Goal: Information Seeking & Learning: Learn about a topic

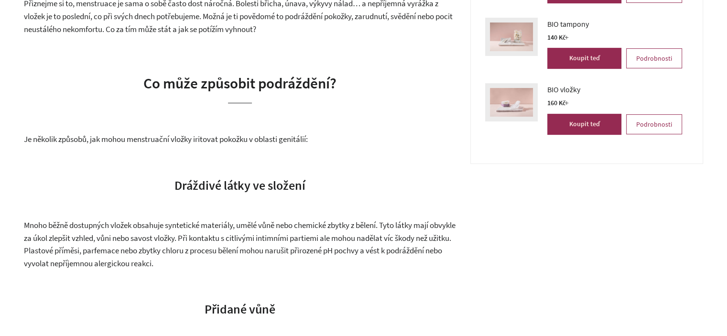
scroll to position [335, 0]
click at [196, 230] on span "Mnoho běžně dostupných vložek obsahuje syntetické materiály, umělé vůně nebo ch…" at bounding box center [240, 244] width 432 height 49
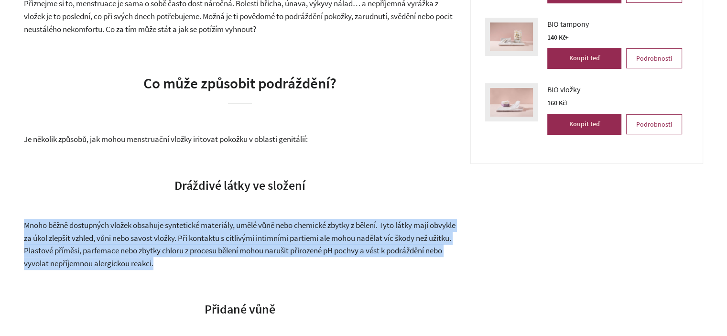
click at [196, 230] on span "Mnoho běžně dostupných vložek obsahuje syntetické materiály, umělé vůně nebo ch…" at bounding box center [240, 244] width 432 height 49
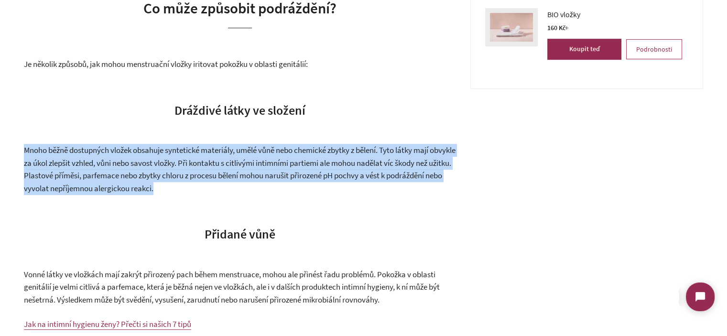
scroll to position [478, 0]
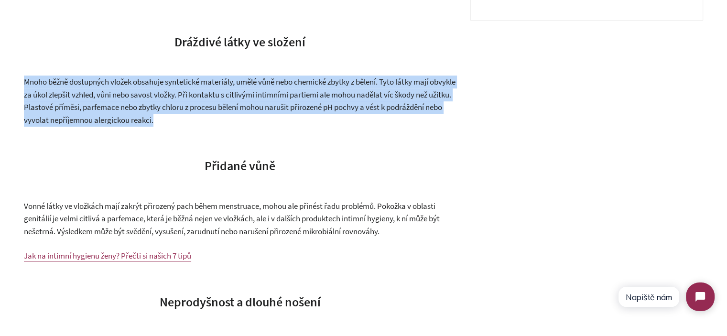
click at [250, 109] on span "Mnoho běžně dostupných vložek obsahuje syntetické materiály, umělé vůně nebo ch…" at bounding box center [240, 100] width 432 height 49
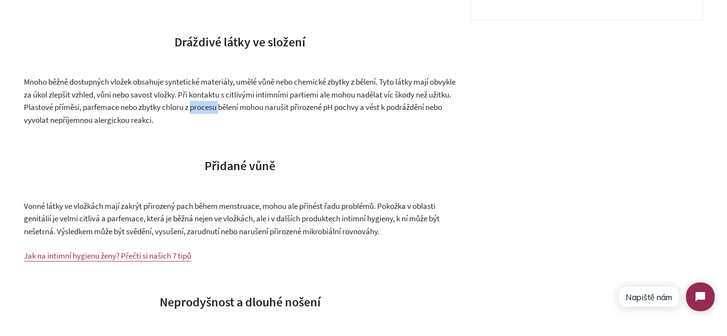
click at [250, 108] on span "Mnoho běžně dostupných vložek obsahuje syntetické materiály, umělé vůně nebo ch…" at bounding box center [240, 100] width 432 height 49
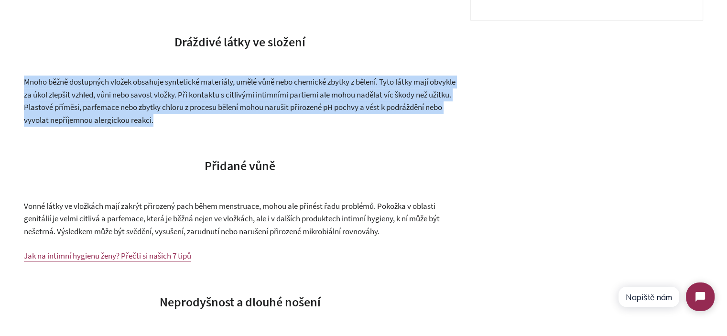
click at [250, 108] on span "Mnoho běžně dostupných vložek obsahuje syntetické materiály, umělé vůně nebo ch…" at bounding box center [240, 100] width 432 height 49
click at [266, 120] on p "Mnoho běžně dostupných vložek obsahuje syntetické materiály, umělé vůně nebo ch…" at bounding box center [240, 101] width 432 height 51
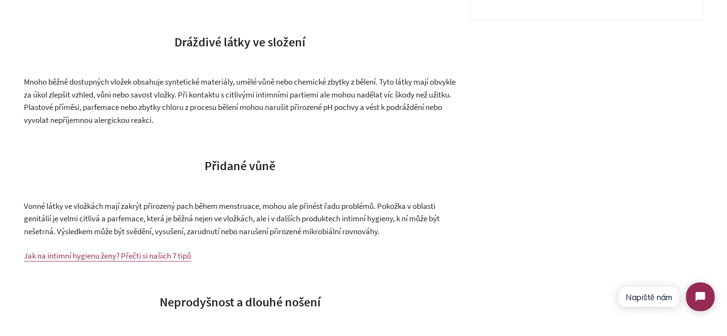
click at [173, 112] on p "Mnoho běžně dostupných vložek obsahuje syntetické materiály, umělé vůně nebo ch…" at bounding box center [240, 101] width 432 height 51
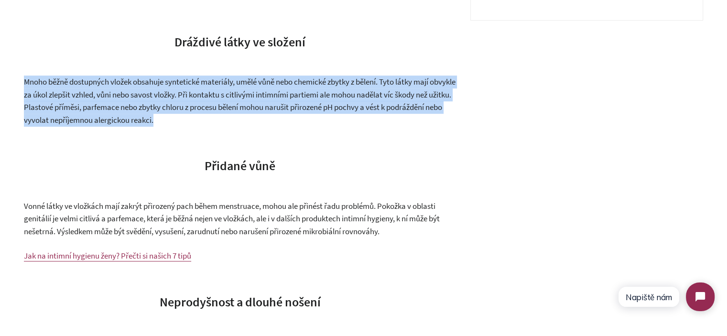
click at [173, 112] on p "Mnoho běžně dostupných vložek obsahuje syntetické materiály, umělé vůně nebo ch…" at bounding box center [240, 101] width 432 height 51
click at [234, 118] on p "Mnoho běžně dostupných vložek obsahuje syntetické materiály, umělé vůně nebo ch…" at bounding box center [240, 101] width 432 height 51
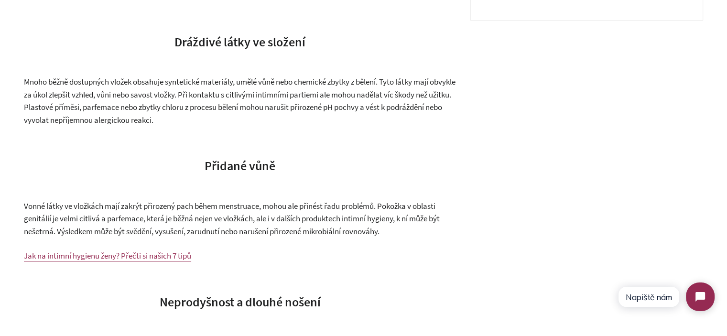
click at [234, 118] on p "Mnoho běžně dostupných vložek obsahuje syntetické materiály, umělé vůně nebo ch…" at bounding box center [240, 101] width 432 height 51
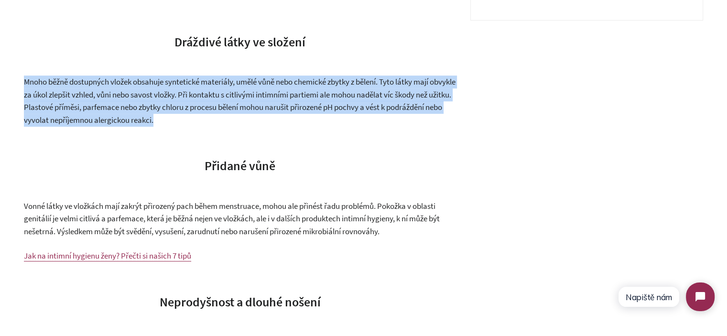
click at [234, 118] on p "Mnoho běžně dostupných vložek obsahuje syntetické materiály, umělé vůně nebo ch…" at bounding box center [240, 101] width 432 height 51
click at [259, 124] on p "Mnoho běžně dostupných vložek obsahuje syntetické materiály, umělé vůně nebo ch…" at bounding box center [240, 101] width 432 height 51
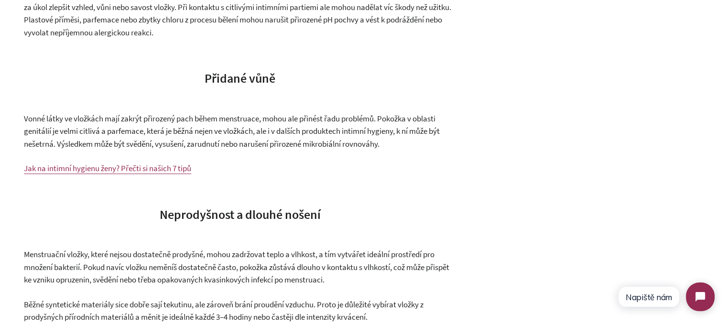
scroll to position [573, 0]
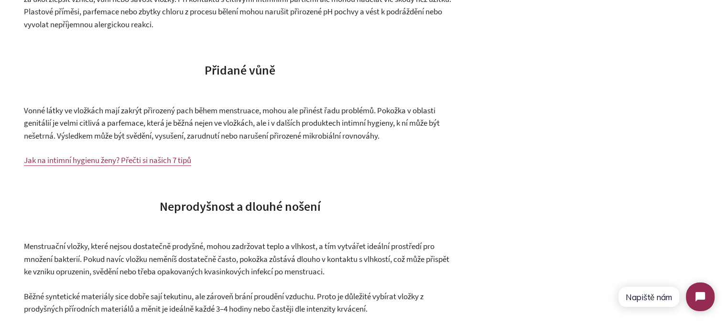
click at [251, 125] on span "Vonné látky ve vložkách mají zakrýt přirozený pach během menstruace, mohou ale …" at bounding box center [232, 123] width 416 height 36
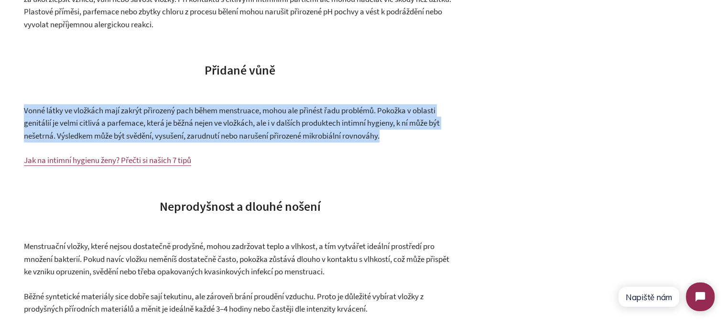
click at [251, 125] on span "Vonné látky ve vložkách mají zakrýt přirozený pach během menstruace, mohou ale …" at bounding box center [232, 123] width 416 height 36
click at [368, 129] on p "Vonné látky ve vložkách mají zakrýt přirozený pach během menstruace, mohou ale …" at bounding box center [240, 123] width 432 height 38
click at [394, 132] on p "Vonné látky ve vložkách mají zakrýt přirozený pach během menstruace, mohou ale …" at bounding box center [240, 123] width 432 height 38
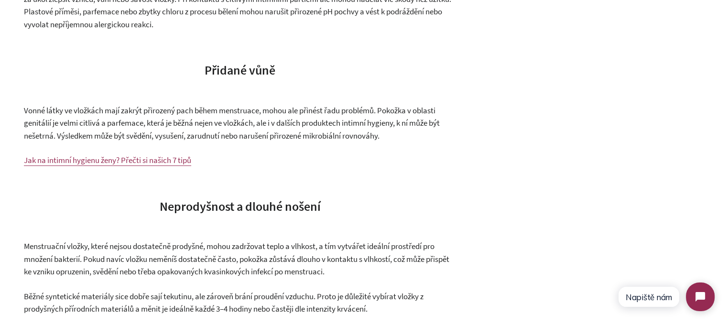
click at [394, 132] on p "Vonné látky ve vložkách mají zakrýt přirozený pach během menstruace, mohou ale …" at bounding box center [240, 123] width 432 height 38
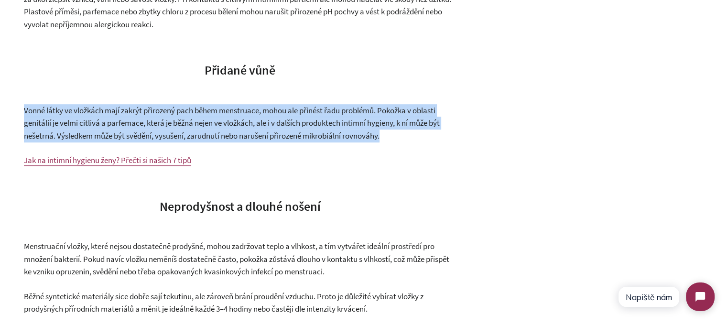
click at [394, 132] on p "Vonné látky ve vložkách mají zakrýt přirozený pach během menstruace, mohou ale …" at bounding box center [240, 123] width 432 height 38
click at [396, 139] on p "Vonné látky ve vložkách mají zakrýt přirozený pach během menstruace, mohou ale …" at bounding box center [240, 123] width 432 height 38
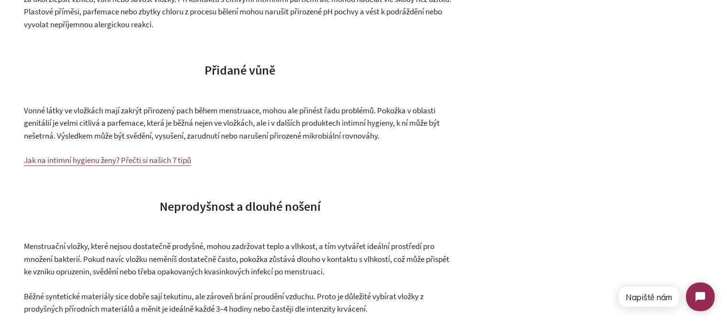
click at [378, 201] on h3 "Neprodyšnost a dlouhé nošení" at bounding box center [240, 206] width 432 height 17
click at [286, 132] on span "Vonné látky ve vložkách mají zakrýt přirozený pach během menstruace, mohou ale …" at bounding box center [232, 123] width 416 height 36
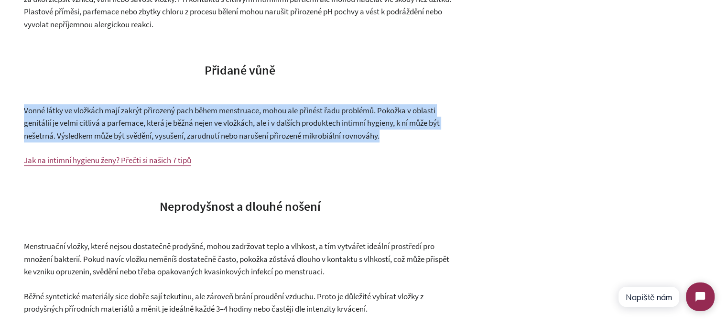
click at [286, 132] on span "Vonné látky ve vložkách mají zakrýt přirozený pach během menstruace, mohou ale …" at bounding box center [232, 123] width 416 height 36
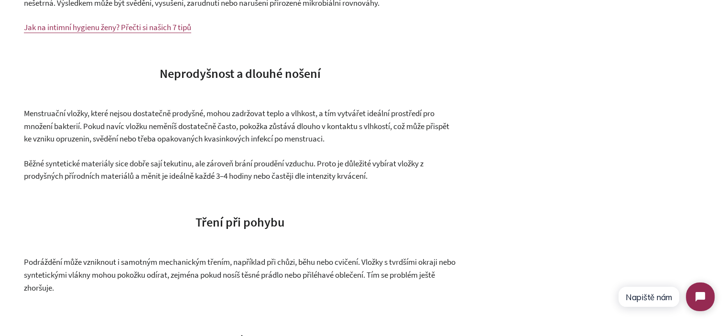
scroll to position [717, 0]
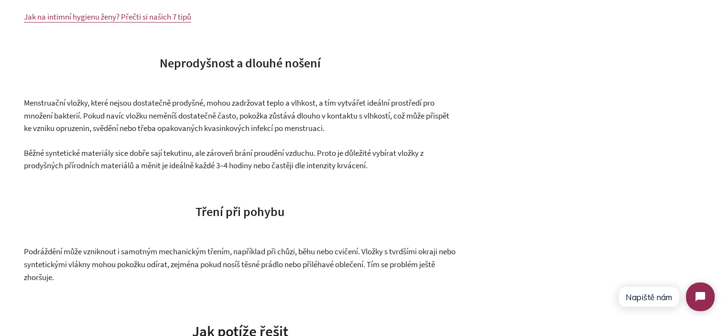
click at [252, 125] on span "Menstruační vložky, které nejsou dostatečně prodyšné, mohou zadržovat teplo a v…" at bounding box center [236, 115] width 425 height 36
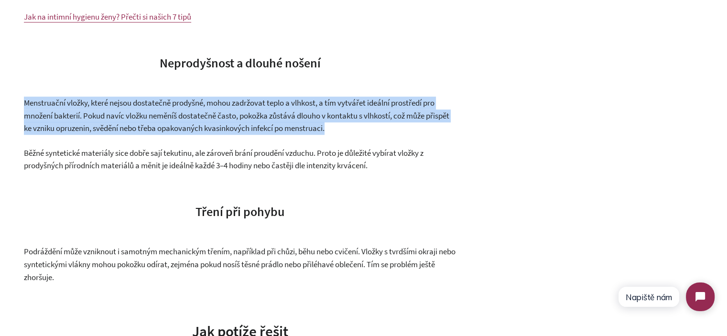
click at [252, 125] on span "Menstruační vložky, které nejsou dostatečně prodyšné, mohou zadržovat teplo a v…" at bounding box center [236, 115] width 425 height 36
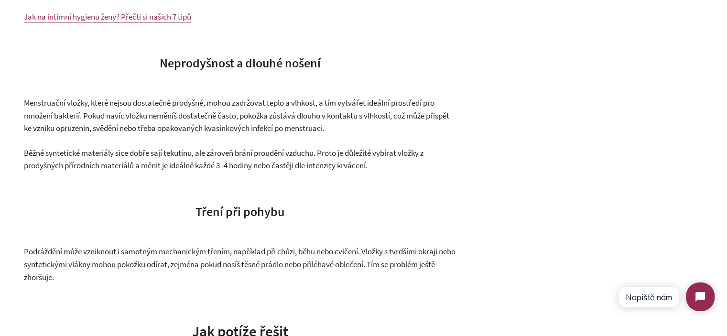
click at [323, 166] on span "Běžné syntetické materiály sice dobře sají tekutinu, ale zároveň brání proudění…" at bounding box center [224, 159] width 400 height 23
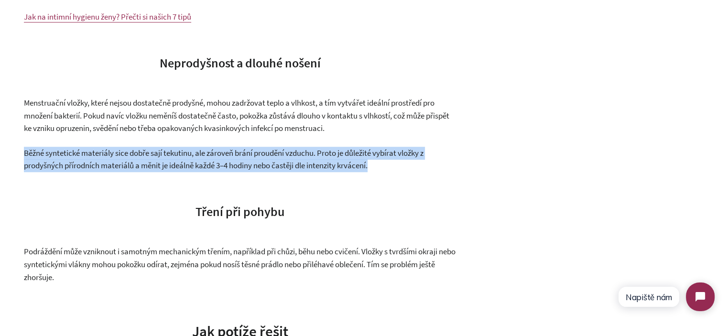
click at [323, 166] on span "Běžné syntetické materiály sice dobře sají tekutinu, ale zároveň brání proudění…" at bounding box center [224, 159] width 400 height 23
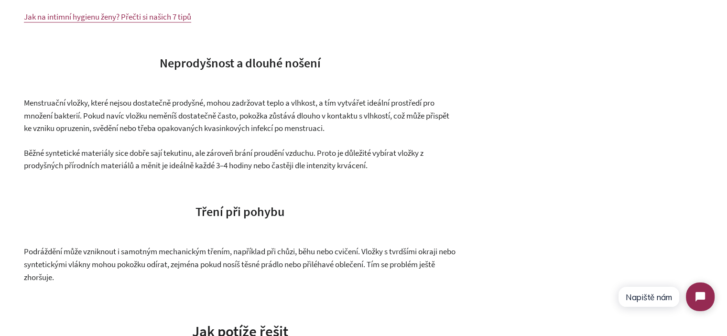
click at [220, 113] on span "Menstruační vložky, které nejsou dostatečně prodyšné, mohou zadržovat teplo a v…" at bounding box center [236, 115] width 425 height 36
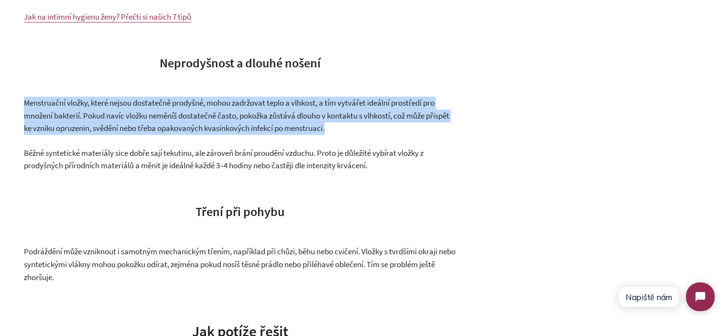
click at [220, 113] on span "Menstruační vložky, které nejsou dostatečně prodyšné, mohou zadržovat teplo a v…" at bounding box center [236, 115] width 425 height 36
click at [330, 129] on p "Menstruační vložky, které nejsou dostatečně prodyšné, mohou zadržovat teplo a v…" at bounding box center [240, 116] width 432 height 38
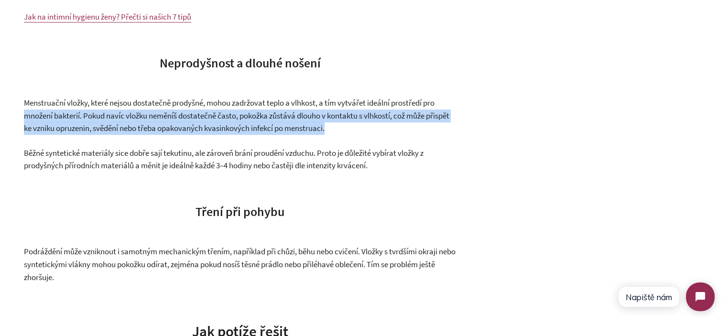
drag, startPoint x: 371, startPoint y: 133, endPoint x: 21, endPoint y: 116, distance: 350.2
click at [21, 116] on div "Vyrážka z vložek: Co ji způsobuje a jak se jí vyhnout [DATE] Přiznejme si to, m…" at bounding box center [363, 326] width 727 height 1586
click at [170, 120] on span "Menstruační vložky, které nejsou dostatečně prodyšné, mohou zadržovat teplo a v…" at bounding box center [236, 115] width 425 height 36
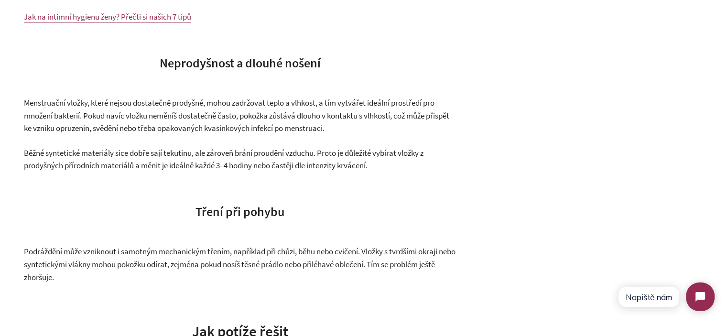
click at [220, 157] on span "Běžné syntetické materiály sice dobře sají tekutinu, ale zároveň brání proudění…" at bounding box center [224, 159] width 400 height 23
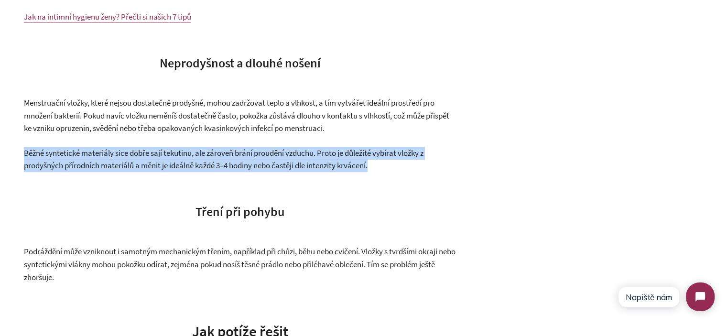
click at [220, 157] on span "Běžné syntetické materiály sice dobře sají tekutinu, ale zároveň brání proudění…" at bounding box center [224, 159] width 400 height 23
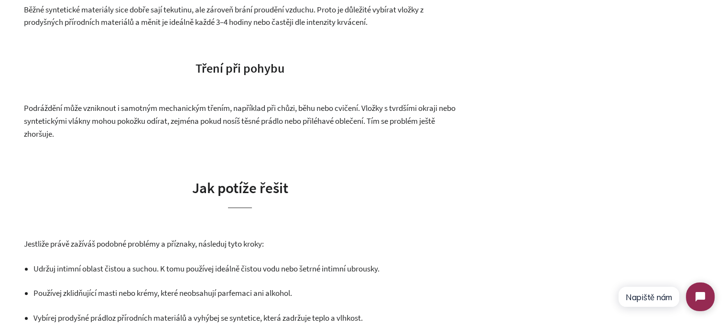
click at [260, 126] on span "Podráždění může vzniknout i samotným mechanickým třením, například při chůzi, b…" at bounding box center [240, 121] width 432 height 36
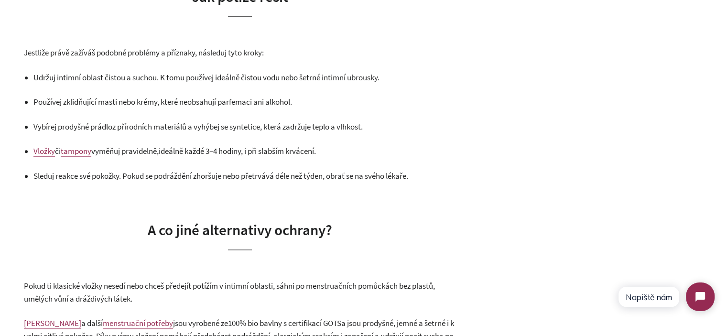
click at [47, 79] on span "Udržuj intimní oblast čistou a suchou" at bounding box center [94, 77] width 123 height 11
click at [150, 125] on span "z přírodních materiálů a vyhýbej se syntetice, která zadržuje teplo a vlhkost." at bounding box center [237, 126] width 250 height 11
click at [159, 154] on span "Vložky či tampony vyměňuj pravidelně," at bounding box center [95, 151] width 125 height 11
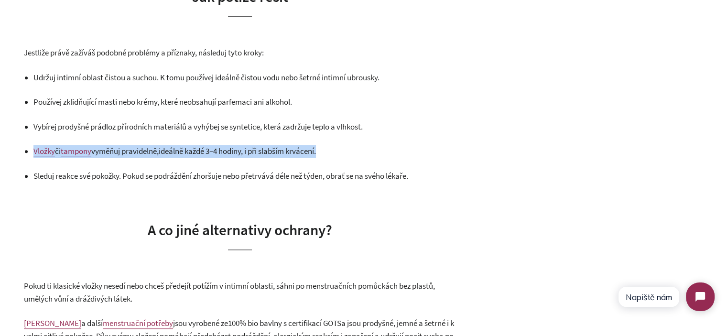
click at [159, 154] on span "Vložky či tampony vyměňuj pravidelně," at bounding box center [95, 151] width 125 height 11
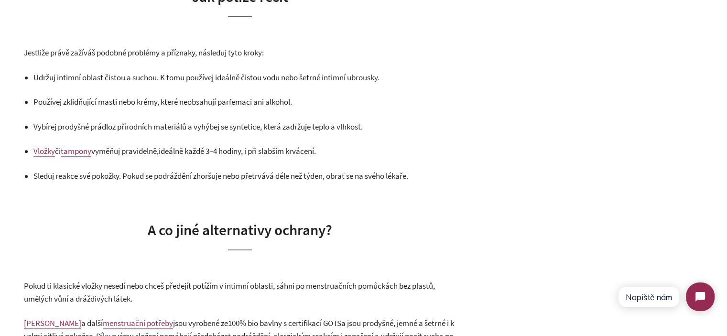
click at [182, 174] on span ". Pokud se podráždění zhoršuje nebo přetrvává déle než týden, obrať se na svého…" at bounding box center [263, 176] width 289 height 11
click at [194, 175] on span ". Pokud se podráždění zhoršuje nebo přetrvává déle než týden, obrať se na svého…" at bounding box center [263, 176] width 289 height 11
click at [265, 175] on span ". Pokud se podráždění zhoršuje nebo přetrvává déle než týden, obrať se na svého…" at bounding box center [263, 176] width 289 height 11
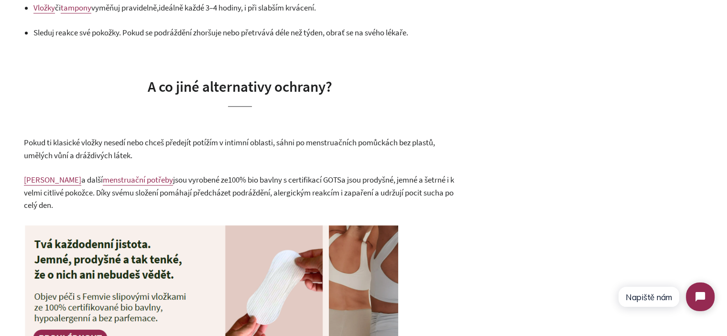
click at [142, 143] on span "Pokud ti klasické vložky nesedí nebo chceš předejít potížím v intimní oblasti, …" at bounding box center [229, 148] width 411 height 23
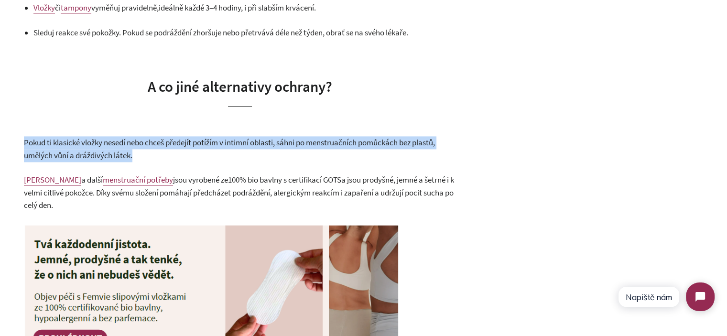
click at [142, 143] on span "Pokud ti klasické vložky nesedí nebo chceš předejít potížím v intimní oblasti, …" at bounding box center [229, 148] width 411 height 23
click at [220, 149] on p "Pokud ti klasické vložky nesedí nebo chceš předejít potížím v intimní oblasti, …" at bounding box center [240, 148] width 432 height 25
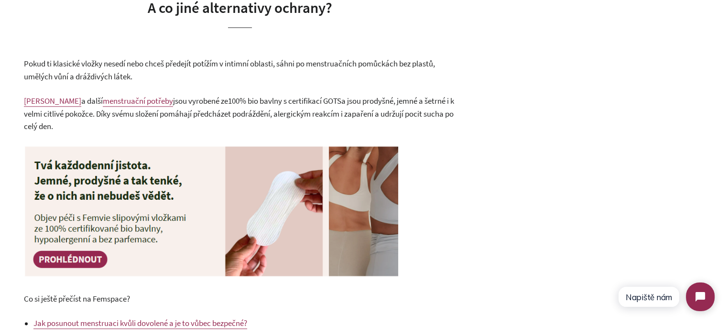
scroll to position [1290, 0]
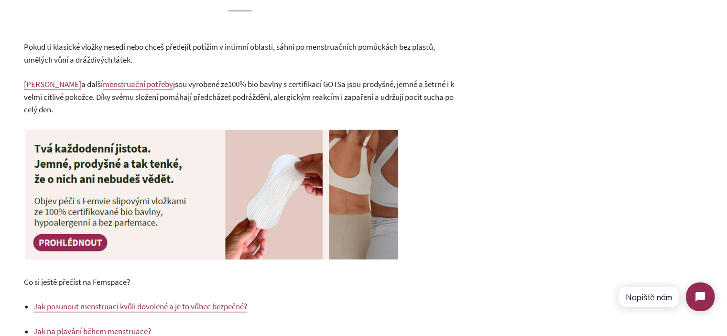
click at [125, 110] on p "[PERSON_NAME] vložky a další menstruační potřeby jsou vyrobené ze 100% bio bavl…" at bounding box center [240, 97] width 432 height 38
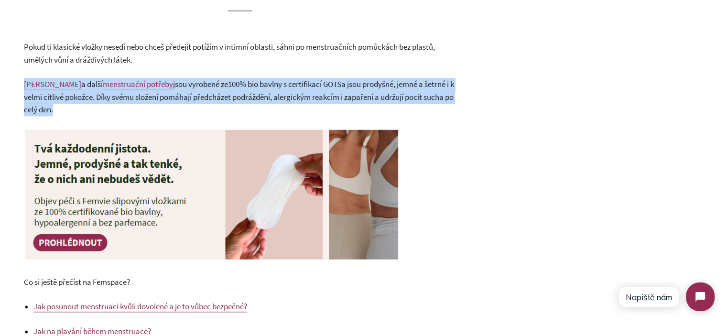
click at [125, 110] on p "[PERSON_NAME] vložky a další menstruační potřeby jsou vyrobené ze 100% bio bavl…" at bounding box center [240, 97] width 432 height 38
click at [256, 97] on span "a jsou prodyšné, jemné a šetrné i k velmi citlivé pokožce. Díky svému složení p…" at bounding box center [239, 97] width 430 height 36
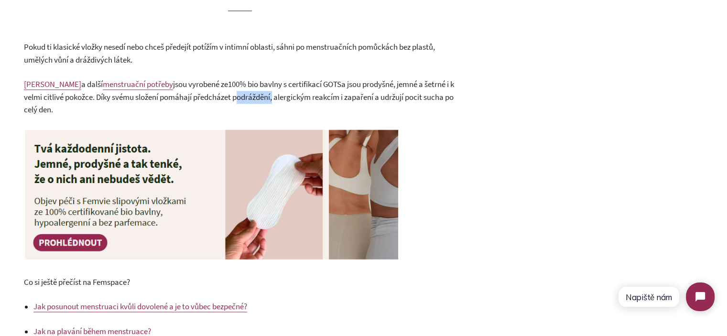
click at [256, 97] on span "a jsou prodyšné, jemné a šetrné i k velmi citlivé pokožce. Díky svému složení p…" at bounding box center [239, 97] width 430 height 36
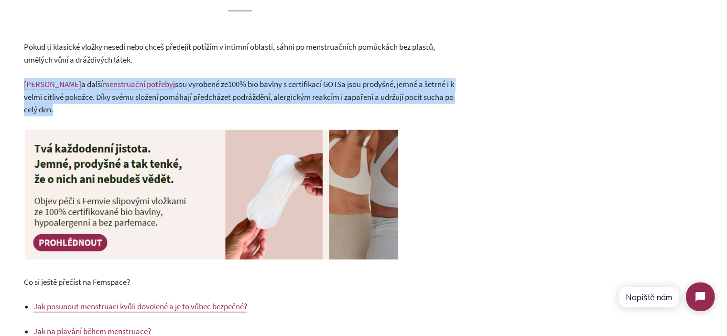
click at [256, 97] on span "a jsou prodyšné, jemné a šetrné i k velmi citlivé pokožce. Díky svému složení p…" at bounding box center [239, 97] width 430 height 36
click at [298, 110] on p "[PERSON_NAME] vložky a další menstruační potřeby jsou vyrobené ze 100% bio bavl…" at bounding box center [240, 97] width 432 height 38
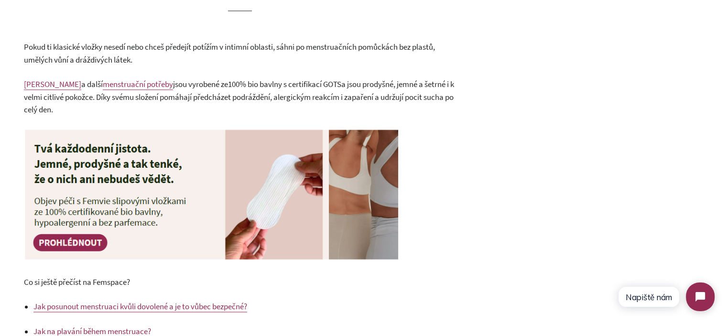
click at [327, 100] on span "a jsou prodyšné, jemné a šetrné i k velmi citlivé pokožce. Díky svému složení p…" at bounding box center [239, 97] width 430 height 36
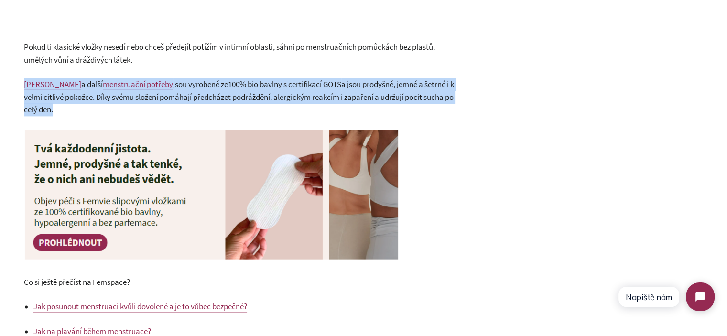
click at [327, 100] on span "a jsou prodyšné, jemné a šetrné i k velmi citlivé pokožce. Díky svému složení p…" at bounding box center [239, 97] width 430 height 36
click at [405, 109] on p "[PERSON_NAME] vložky a další menstruační potřeby jsou vyrobené ze 100% bio bavl…" at bounding box center [240, 97] width 432 height 38
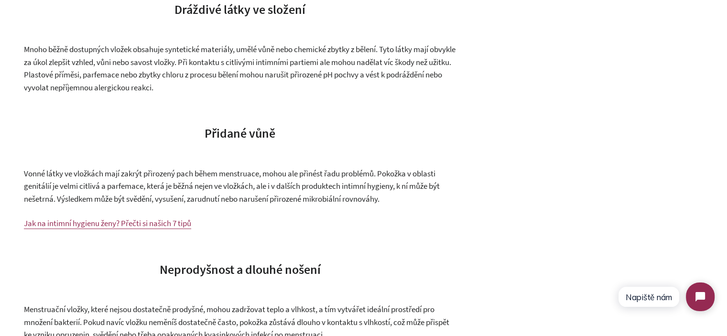
scroll to position [478, 0]
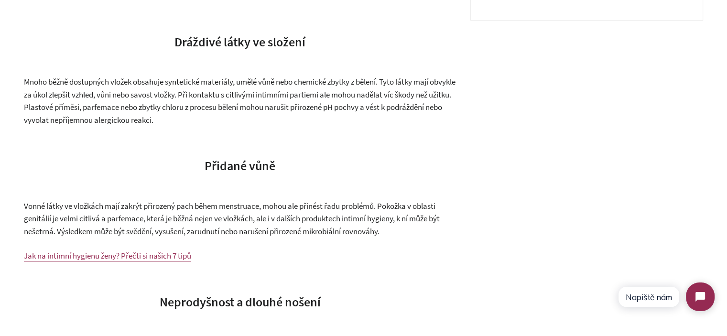
click at [313, 211] on p "Vonné látky ve vložkách mají zakrýt přirozený pach během menstruace, mohou ale …" at bounding box center [240, 219] width 432 height 38
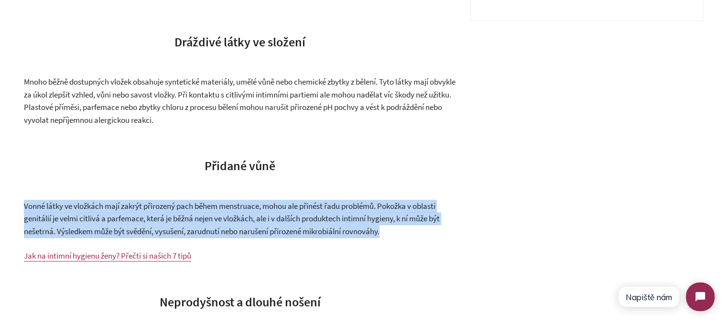
click at [313, 211] on p "Vonné látky ve vložkách mají zakrýt přirozený pach během menstruace, mohou ale …" at bounding box center [240, 219] width 432 height 38
click at [387, 224] on p "Vonné látky ve vložkách mají zakrýt přirozený pach během menstruace, mohou ale …" at bounding box center [240, 219] width 432 height 38
